Goal: Information Seeking & Learning: Learn about a topic

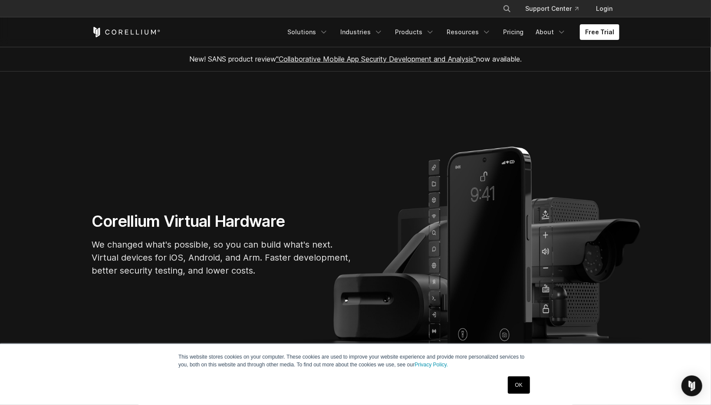
click at [522, 390] on link "OK" at bounding box center [519, 385] width 22 height 17
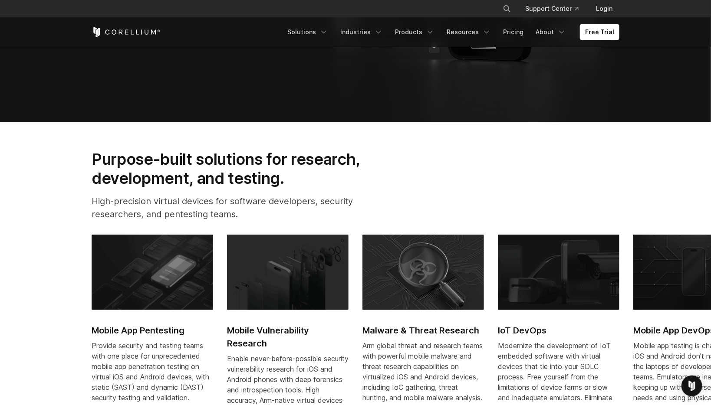
scroll to position [267, 0]
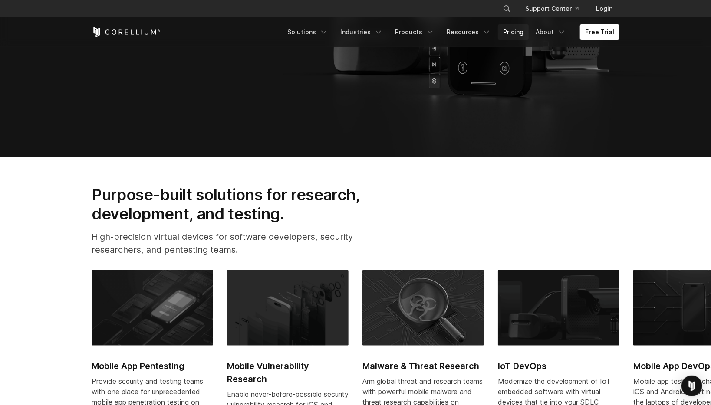
click at [518, 30] on link "Pricing" at bounding box center [513, 32] width 31 height 16
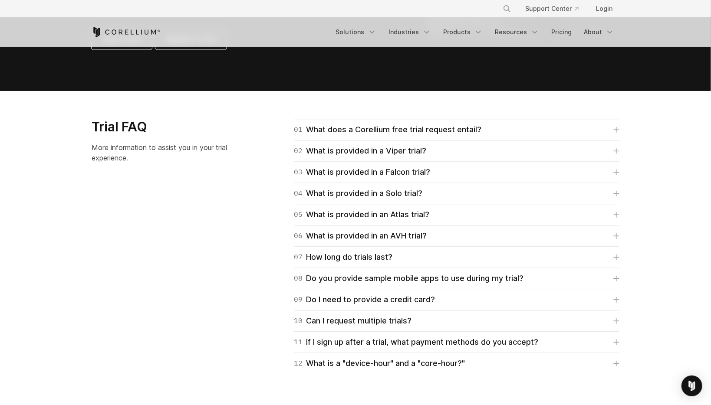
scroll to position [1186, 0]
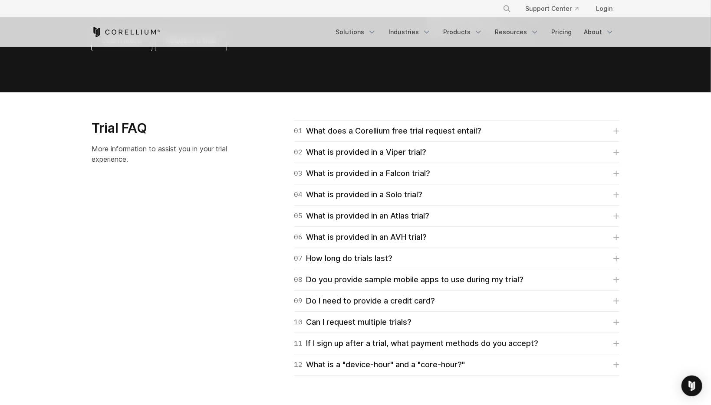
click at [366, 138] on div "01 What does a Corellium free trial request entail? For Falcon, Viper, and Atla…" at bounding box center [456, 131] width 325 height 22
click at [358, 132] on div "01 What does a Corellium free trial request entail?" at bounding box center [387, 131] width 187 height 12
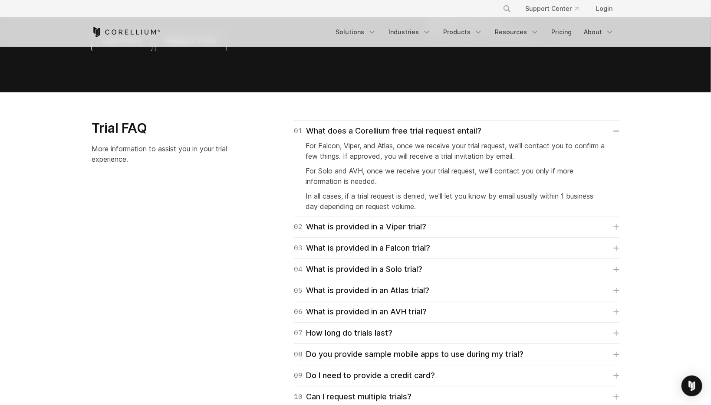
click at [208, 232] on div "Trial FAQ More information to assist you in your trial experience. 01 What does…" at bounding box center [355, 285] width 545 height 330
